Goal: Obtain resource: Download file/media

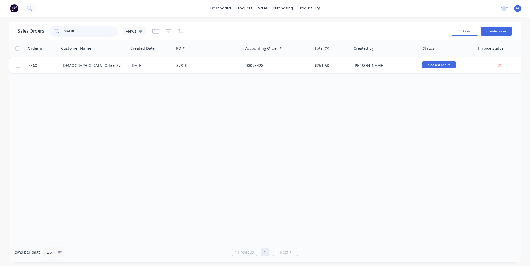
drag, startPoint x: 82, startPoint y: 32, endPoint x: 0, endPoint y: 47, distance: 83.3
click at [0, 47] on html "dashboard products sales purchasing productivity dashboard products Product Cat…" at bounding box center [265, 133] width 530 height 266
type input "98372"
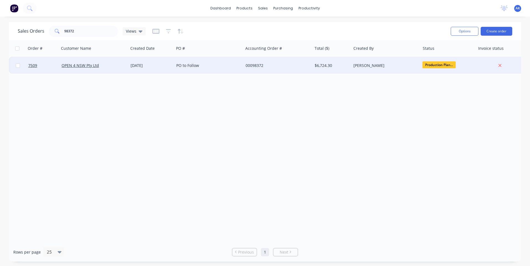
click at [143, 65] on div "[DATE]" at bounding box center [150, 66] width 41 height 6
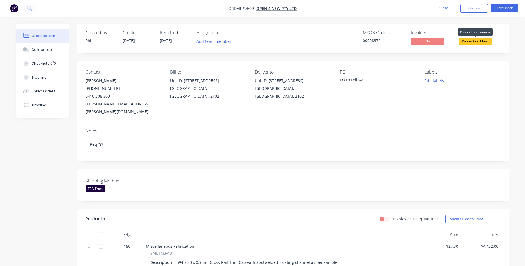
click at [464, 42] on span "Production Plan..." at bounding box center [475, 41] width 33 height 7
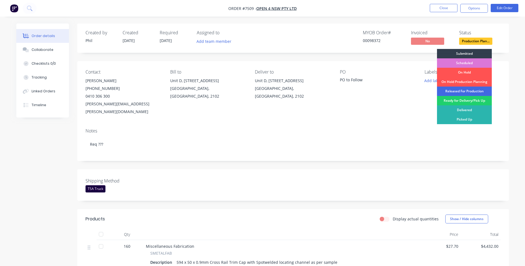
click at [444, 91] on div "Released For Production" at bounding box center [464, 91] width 55 height 9
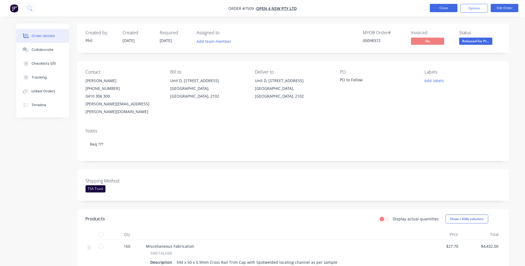
click at [439, 9] on button "Close" at bounding box center [444, 8] width 28 height 8
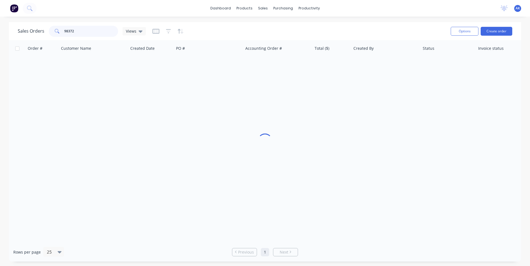
drag, startPoint x: 87, startPoint y: 30, endPoint x: 44, endPoint y: 36, distance: 43.7
click at [44, 36] on div "Sales Orders 98372 Views" at bounding box center [82, 31] width 128 height 11
type input "98497"
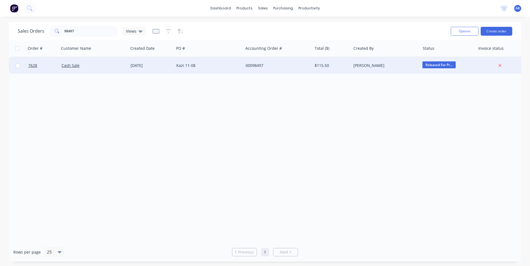
click at [123, 66] on div "Cash Sale" at bounding box center [93, 66] width 65 height 6
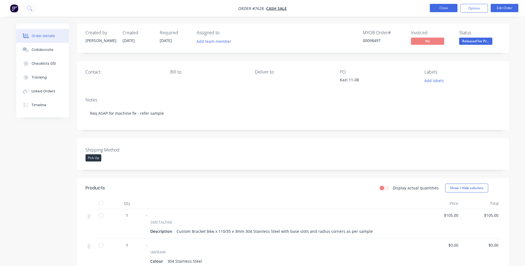
click at [447, 11] on button "Close" at bounding box center [444, 8] width 28 height 8
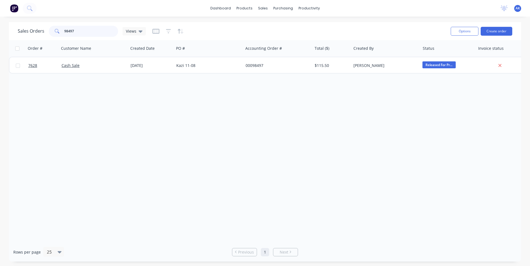
drag, startPoint x: 73, startPoint y: 35, endPoint x: 0, endPoint y: 55, distance: 75.5
click at [0, 55] on html "dashboard products sales purchasing productivity dashboard products Product Cat…" at bounding box center [265, 133] width 530 height 266
type input "98523"
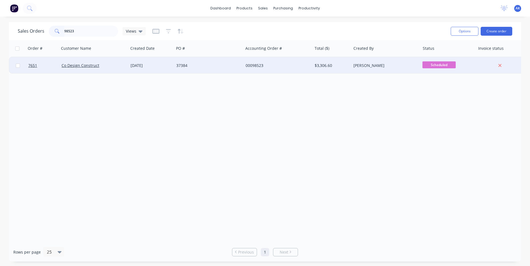
click at [154, 67] on div "[DATE]" at bounding box center [150, 66] width 41 height 6
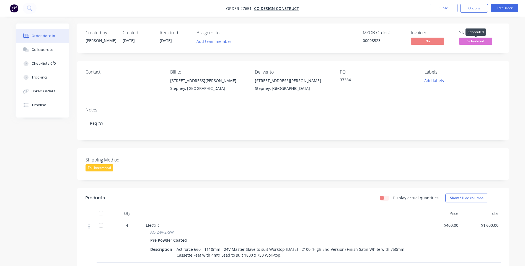
click at [467, 41] on span "Scheduled" at bounding box center [475, 41] width 33 height 7
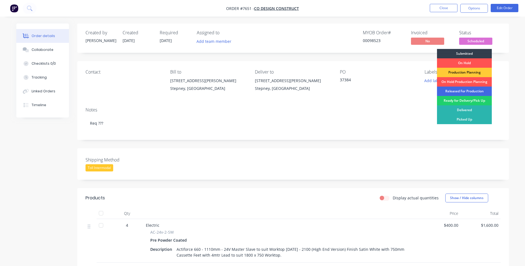
click at [453, 91] on div "Released For Production" at bounding box center [464, 91] width 55 height 9
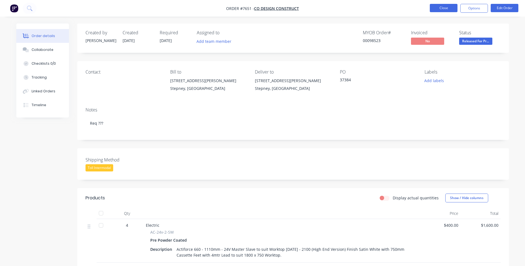
click at [440, 6] on button "Close" at bounding box center [444, 8] width 28 height 8
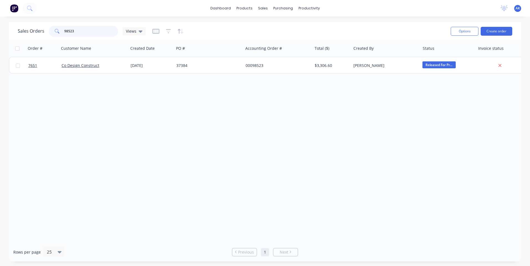
click at [79, 32] on input "98523" at bounding box center [91, 31] width 54 height 11
type input "98259"
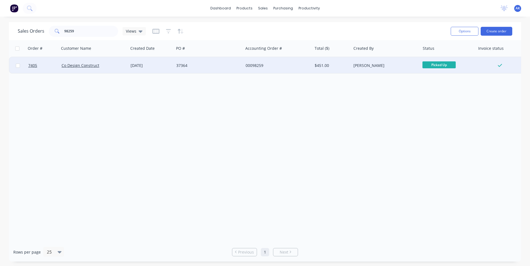
click at [137, 65] on div "24 Jul 2025" at bounding box center [150, 66] width 41 height 6
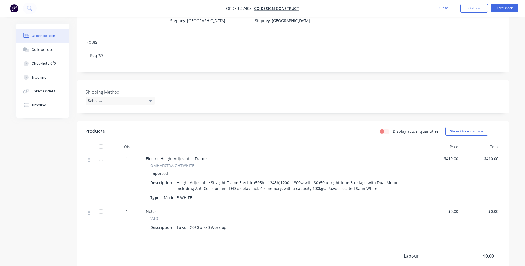
scroll to position [123, 0]
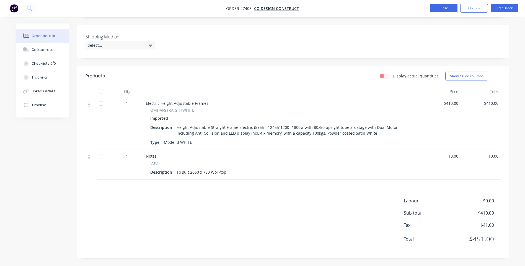
click at [438, 9] on button "Close" at bounding box center [444, 8] width 28 height 8
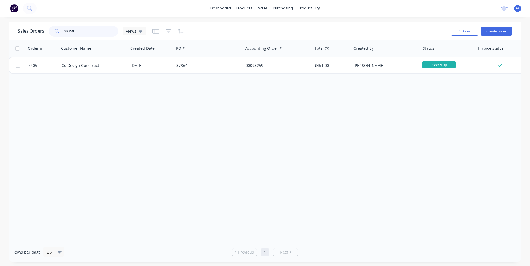
drag, startPoint x: 71, startPoint y: 30, endPoint x: 68, endPoint y: 32, distance: 3.6
click at [68, 32] on input "98259" at bounding box center [91, 31] width 54 height 11
type input "98529"
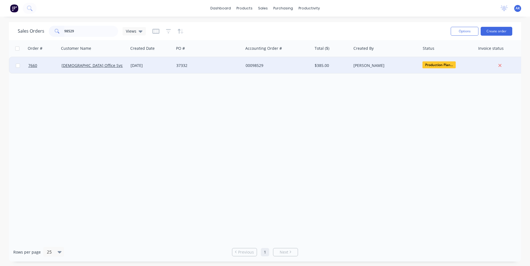
click at [159, 66] on div "[DATE]" at bounding box center [150, 66] width 41 height 6
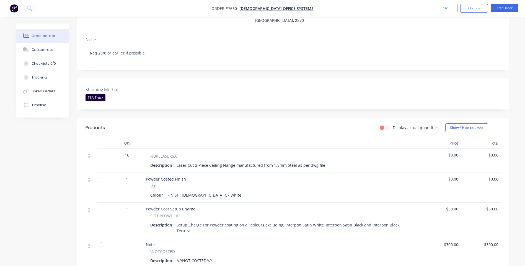
scroll to position [83, 0]
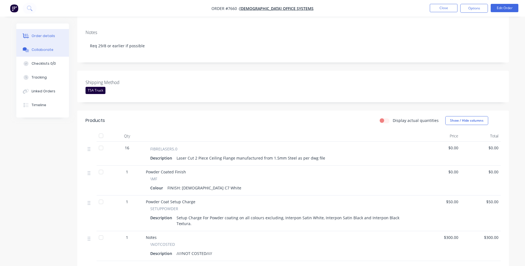
click at [42, 47] on button "Collaborate" at bounding box center [42, 50] width 53 height 14
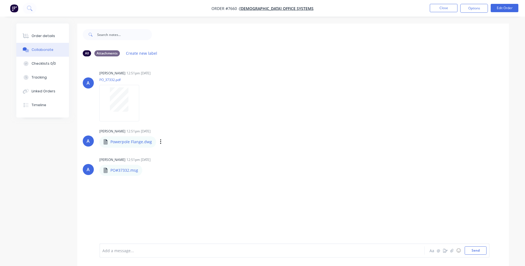
click at [134, 142] on p "Powerpole Flange.dwg" at bounding box center [131, 142] width 42 height 6
click at [160, 143] on icon "button" at bounding box center [161, 142] width 2 height 6
click at [174, 155] on button "Download" at bounding box center [197, 157] width 62 height 12
click at [440, 7] on button "Close" at bounding box center [444, 8] width 28 height 8
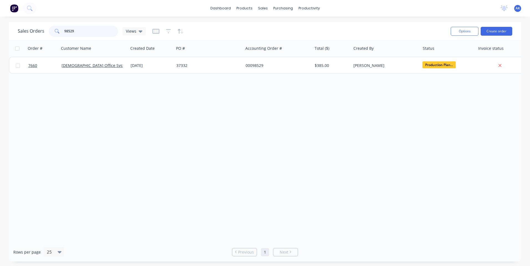
drag, startPoint x: 86, startPoint y: 35, endPoint x: 32, endPoint y: 36, distance: 53.5
click at [32, 36] on div "Sales Orders 98529 Views" at bounding box center [82, 31] width 128 height 11
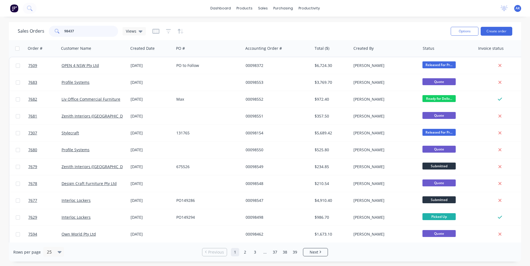
type input "98437"
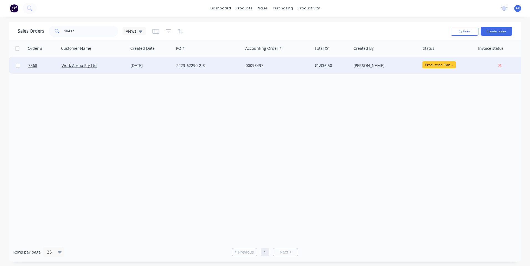
click at [142, 65] on div "[DATE]" at bounding box center [150, 66] width 41 height 6
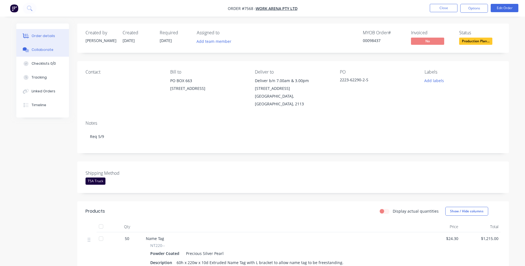
click at [36, 44] on button "Collaborate" at bounding box center [42, 50] width 53 height 14
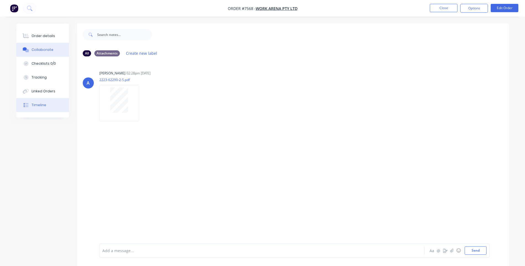
click at [37, 105] on div "Timeline" at bounding box center [39, 105] width 15 height 5
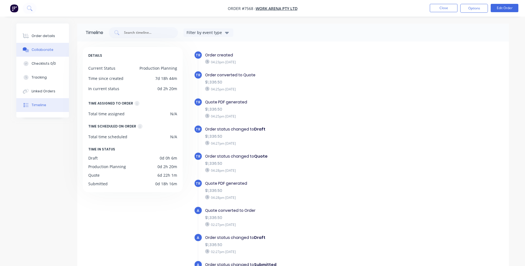
click at [46, 47] on div "Collaborate" at bounding box center [43, 49] width 22 height 5
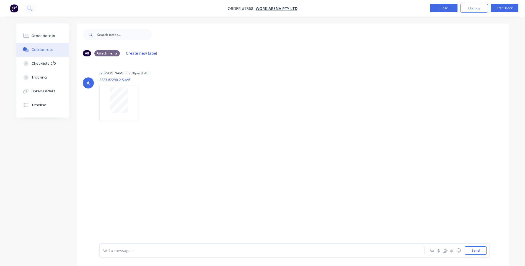
click at [443, 8] on button "Close" at bounding box center [444, 8] width 28 height 8
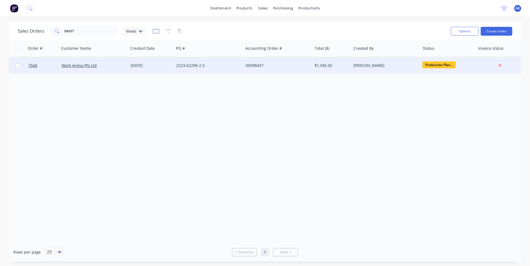
click at [138, 65] on div "[DATE]" at bounding box center [150, 66] width 41 height 6
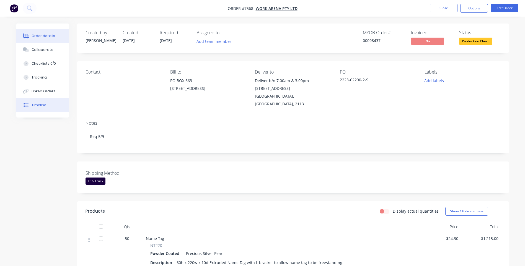
click at [42, 106] on div "Timeline" at bounding box center [39, 105] width 15 height 5
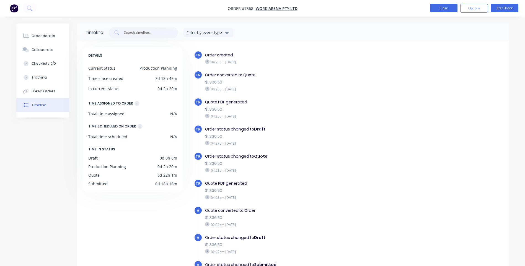
click at [441, 8] on button "Close" at bounding box center [444, 8] width 28 height 8
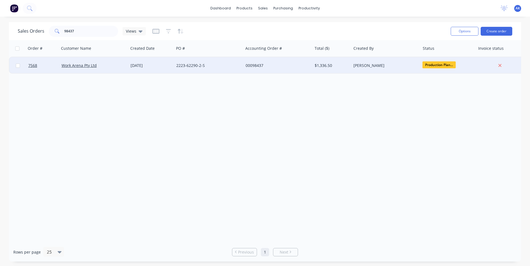
click at [280, 65] on div "00098437" at bounding box center [275, 66] width 61 height 6
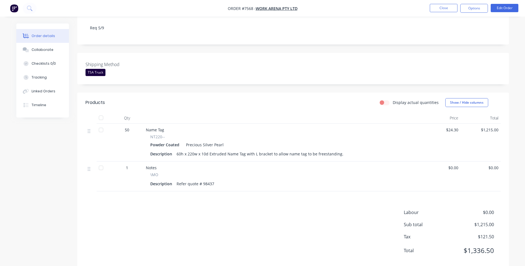
scroll to position [111, 0]
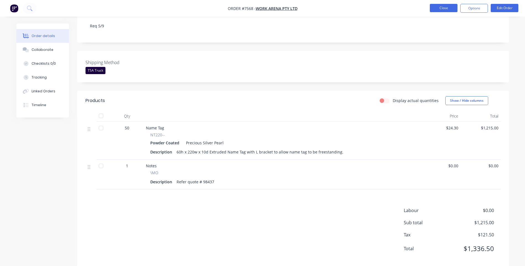
click at [433, 5] on button "Close" at bounding box center [444, 8] width 28 height 8
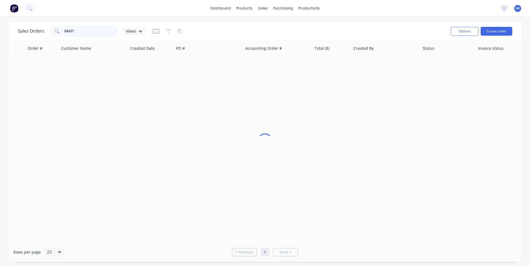
click at [88, 30] on input "98437" at bounding box center [91, 31] width 54 height 11
type input "98372"
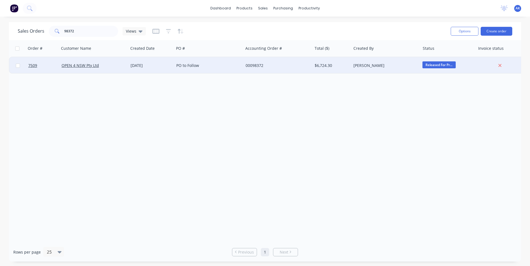
click at [167, 67] on div "[DATE]" at bounding box center [150, 66] width 41 height 6
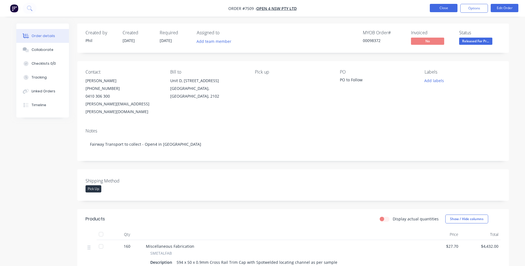
click at [446, 4] on button "Close" at bounding box center [444, 8] width 28 height 8
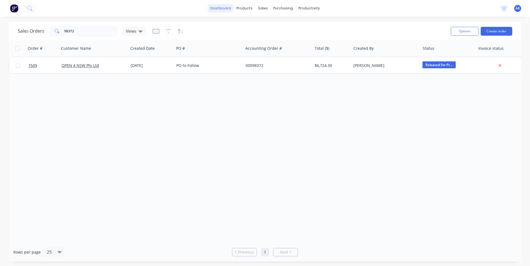
click at [228, 7] on link "dashboard" at bounding box center [220, 8] width 26 height 8
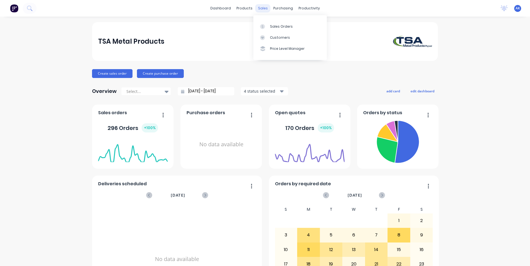
click at [257, 10] on div "sales" at bounding box center [262, 8] width 15 height 8
click at [282, 26] on div "Sales Orders" at bounding box center [281, 26] width 23 height 5
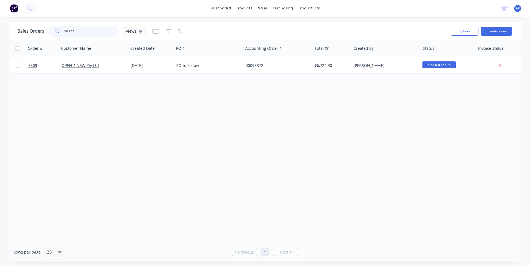
drag, startPoint x: 80, startPoint y: 32, endPoint x: 32, endPoint y: 40, distance: 49.2
click at [33, 38] on div "Sales Orders 98372 Views Options Create order" at bounding box center [265, 31] width 512 height 18
type input "98537"
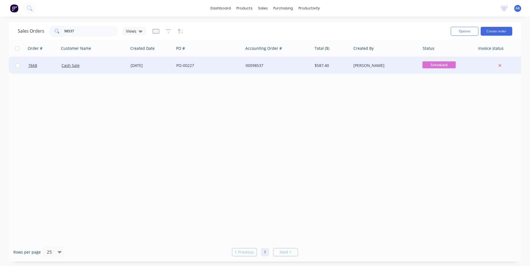
click at [141, 65] on div "[DATE]" at bounding box center [150, 66] width 41 height 6
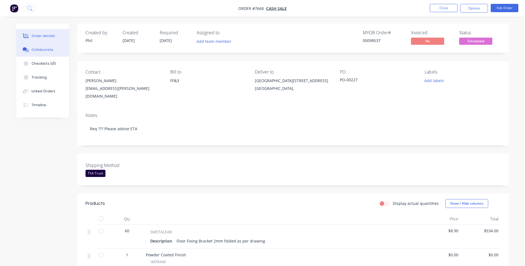
click at [37, 46] on button "Collaborate" at bounding box center [42, 50] width 53 height 14
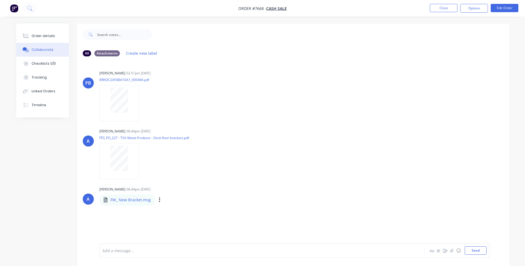
click at [157, 201] on div "Labels Download" at bounding box center [188, 200] width 62 height 8
click at [159, 200] on icon "button" at bounding box center [159, 200] width 1 height 5
drag, startPoint x: 174, startPoint y: 215, endPoint x: 175, endPoint y: 212, distance: 2.9
click at [0, 0] on button "Download" at bounding box center [0, 0] width 0 height 0
click at [50, 34] on div "Order details" at bounding box center [44, 36] width 24 height 5
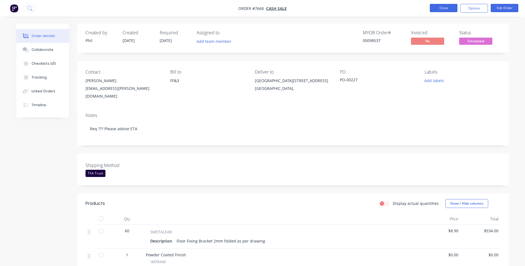
click at [441, 8] on button "Close" at bounding box center [444, 8] width 28 height 8
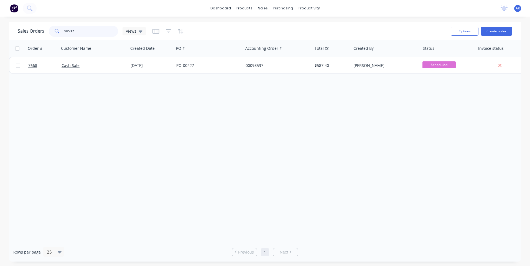
drag, startPoint x: 88, startPoint y: 32, endPoint x: 37, endPoint y: 40, distance: 52.1
click at [37, 40] on div "Sales Orders 98537 Views Options Create order" at bounding box center [265, 31] width 512 height 18
type input "98513"
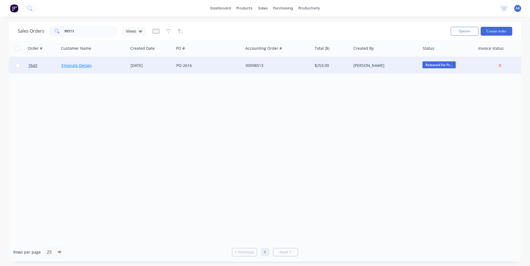
click at [80, 65] on link "Emanate Design" at bounding box center [76, 65] width 30 height 5
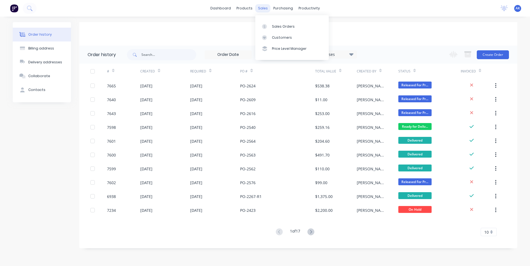
click at [261, 9] on div "sales" at bounding box center [262, 8] width 15 height 8
click at [272, 25] on div "Sales Orders" at bounding box center [283, 26] width 23 height 5
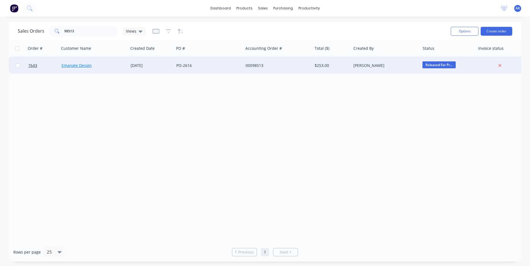
click at [77, 67] on link "Emanate Design" at bounding box center [76, 65] width 30 height 5
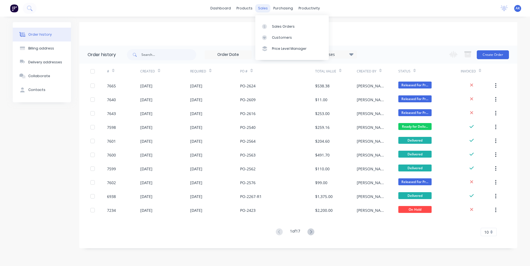
click at [262, 9] on div "sales" at bounding box center [262, 8] width 15 height 8
click at [262, 7] on div "sales" at bounding box center [262, 8] width 15 height 8
click at [274, 22] on link "Sales Orders" at bounding box center [291, 26] width 73 height 11
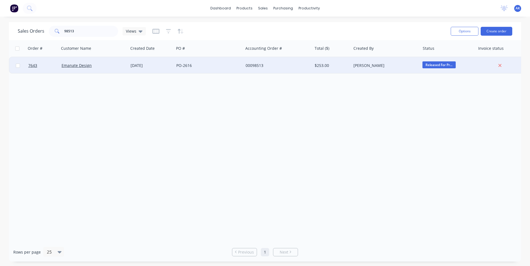
click at [139, 67] on div "12 Aug 2025" at bounding box center [150, 66] width 41 height 6
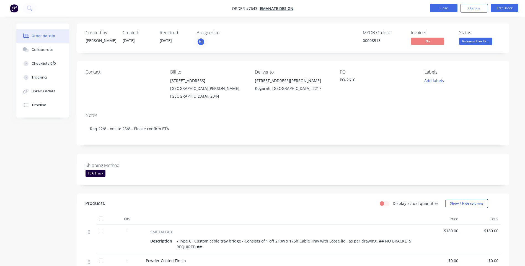
click at [439, 9] on button "Close" at bounding box center [444, 8] width 28 height 8
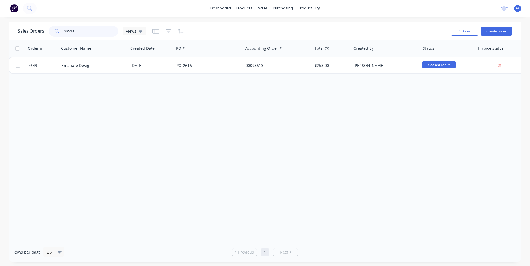
click at [76, 32] on input "98513" at bounding box center [91, 31] width 54 height 11
drag, startPoint x: 74, startPoint y: 35, endPoint x: 69, endPoint y: 32, distance: 6.1
click at [69, 32] on input "98519" at bounding box center [91, 31] width 54 height 11
type input "98522"
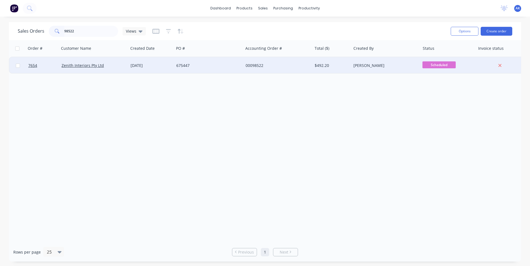
click at [153, 65] on div "[DATE]" at bounding box center [150, 66] width 41 height 6
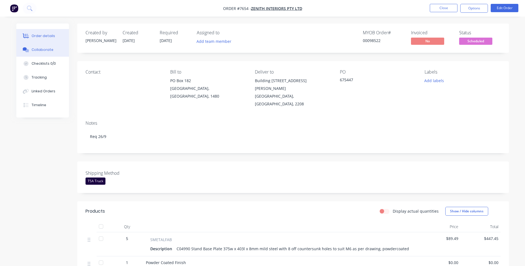
click at [36, 52] on div "Collaborate" at bounding box center [43, 49] width 22 height 5
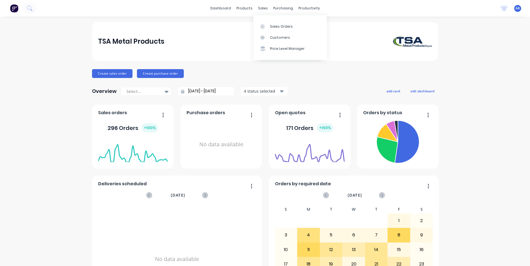
drag, startPoint x: 259, startPoint y: 10, endPoint x: 261, endPoint y: 16, distance: 6.5
click at [259, 10] on div "sales" at bounding box center [262, 8] width 15 height 8
drag, startPoint x: 275, startPoint y: 27, endPoint x: 255, endPoint y: 30, distance: 20.1
click at [275, 27] on div "Sales Orders" at bounding box center [281, 26] width 23 height 5
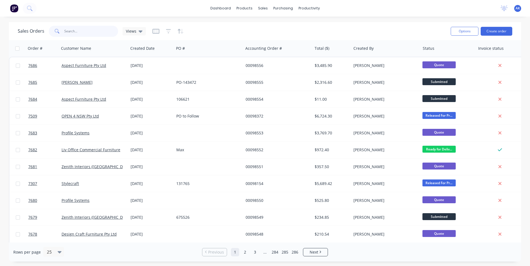
click at [87, 31] on input "text" at bounding box center [91, 31] width 54 height 11
type input "98522"
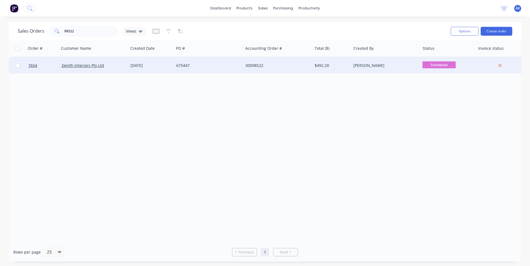
click at [143, 64] on div "[DATE]" at bounding box center [150, 66] width 41 height 6
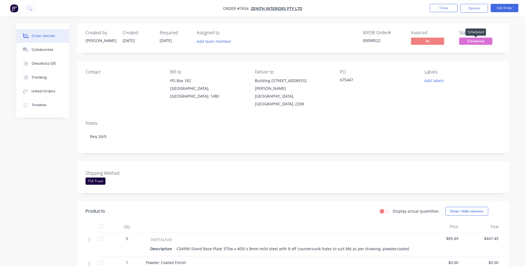
click at [470, 40] on span "Scheduled" at bounding box center [475, 41] width 33 height 7
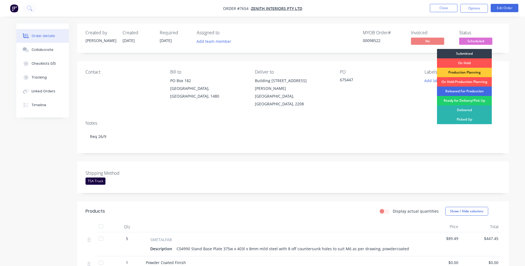
click at [459, 89] on div "Released For Production" at bounding box center [464, 91] width 55 height 9
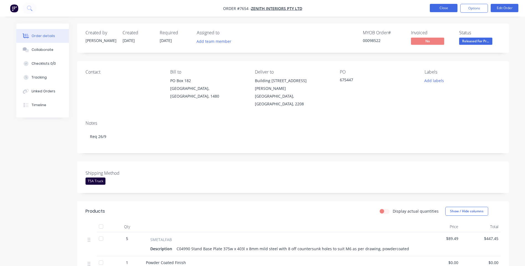
click at [441, 7] on button "Close" at bounding box center [444, 8] width 28 height 8
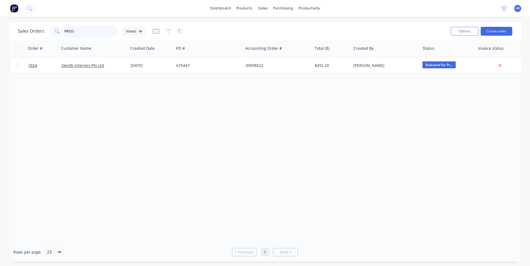
click at [82, 30] on input "98522" at bounding box center [91, 31] width 54 height 11
type input "98371"
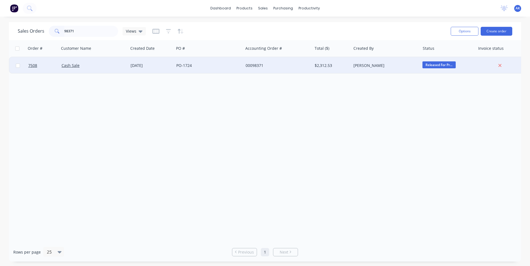
click at [136, 65] on div "[DATE]" at bounding box center [150, 66] width 41 height 6
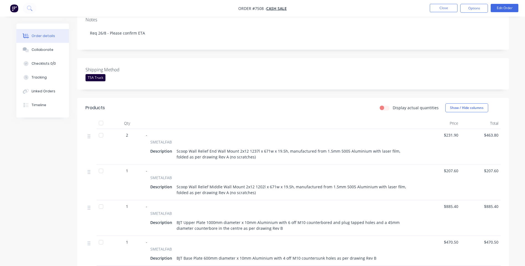
scroll to position [111, 0]
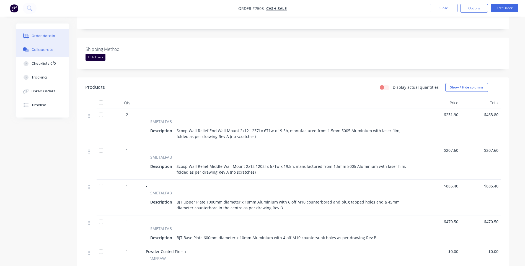
click at [46, 52] on div "Collaborate" at bounding box center [43, 49] width 22 height 5
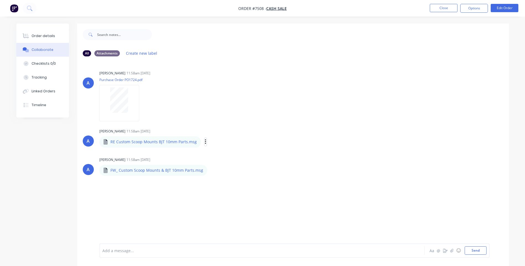
click at [205, 141] on button "button" at bounding box center [206, 142] width 2 height 8
click at [218, 154] on button "Download" at bounding box center [242, 157] width 62 height 12
click at [46, 34] on div "Order details" at bounding box center [44, 36] width 24 height 5
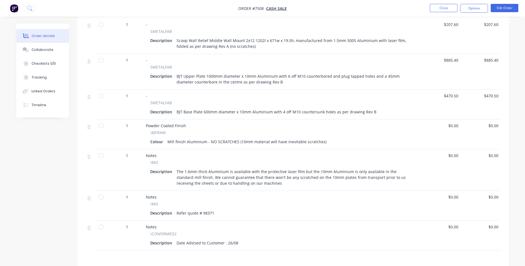
scroll to position [209, 0]
